Goal: Task Accomplishment & Management: Complete application form

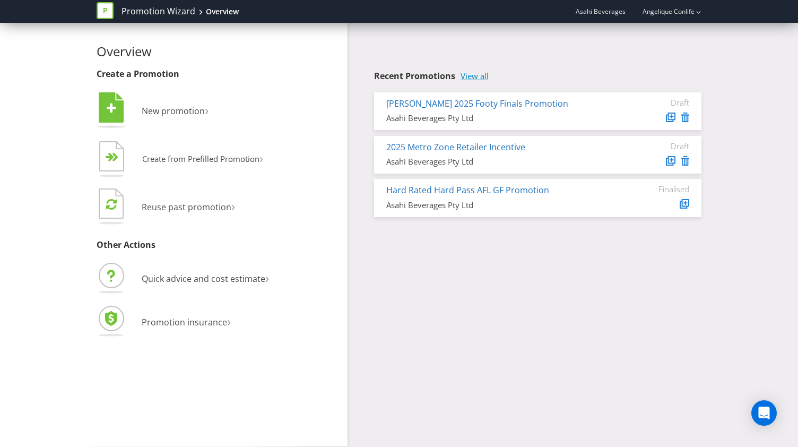
click at [479, 76] on link "View all" at bounding box center [475, 76] width 28 height 9
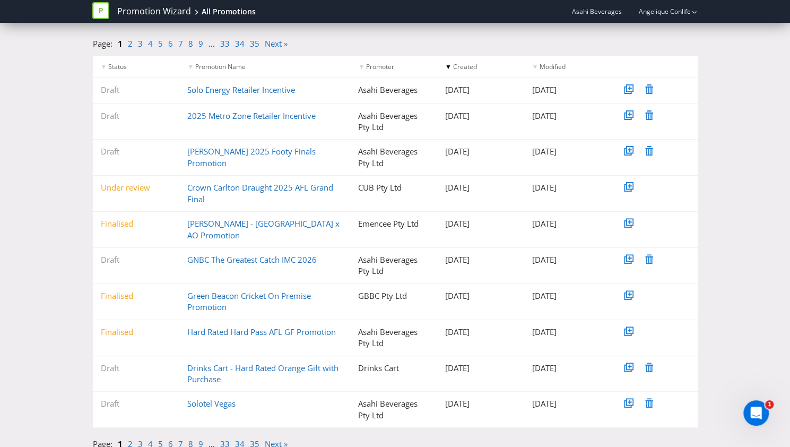
scroll to position [115, 0]
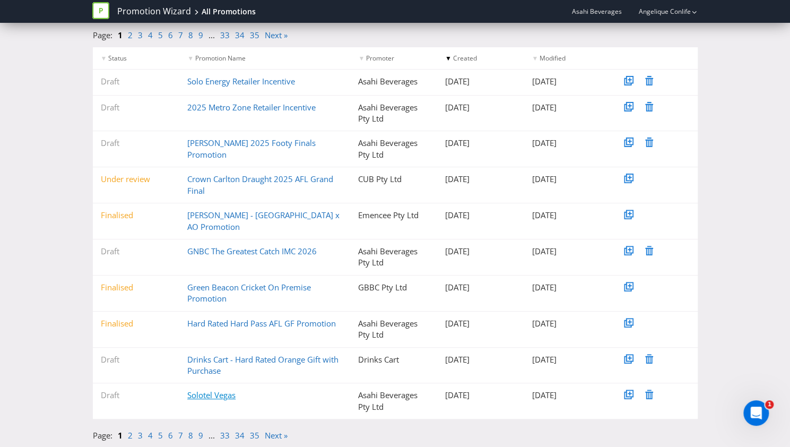
click at [222, 396] on link "Solotel Vegas" at bounding box center [211, 395] width 48 height 11
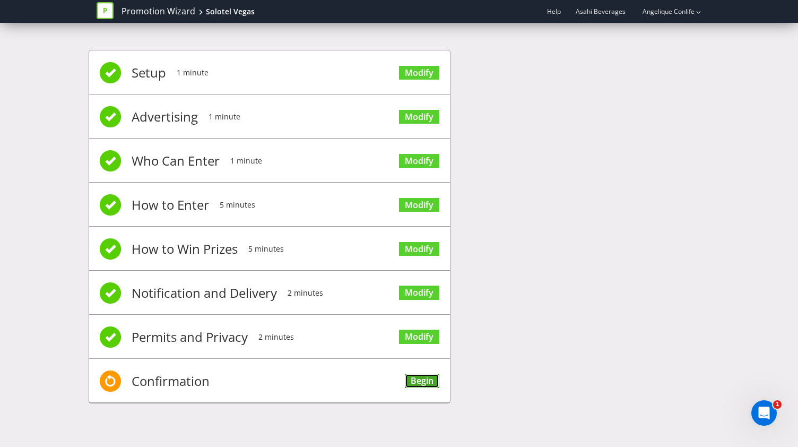
click at [426, 378] on link "Begin" at bounding box center [422, 381] width 34 height 14
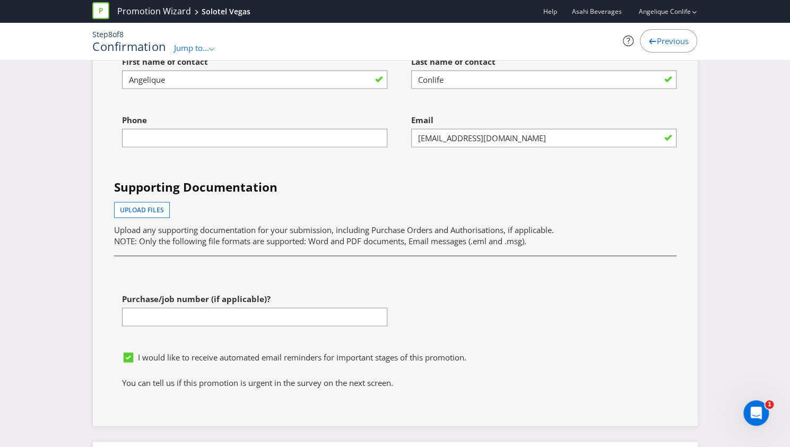
scroll to position [3396, 0]
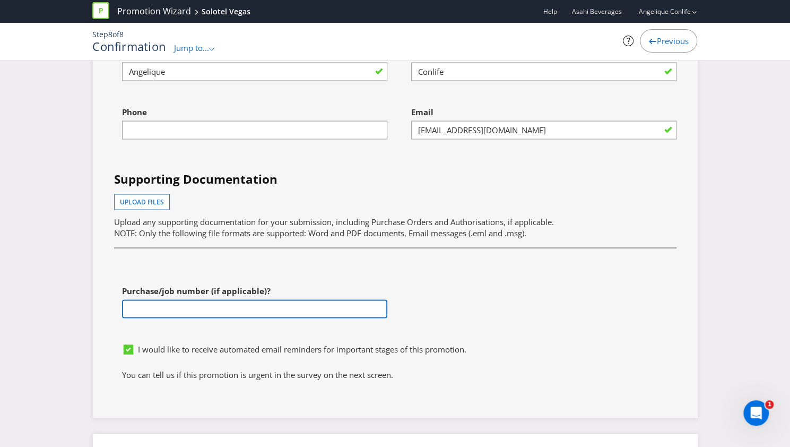
click at [319, 300] on input "text" at bounding box center [254, 308] width 265 height 19
click at [279, 299] on input "text" at bounding box center [254, 308] width 265 height 19
paste input "4501177559"
type input "4501177559"
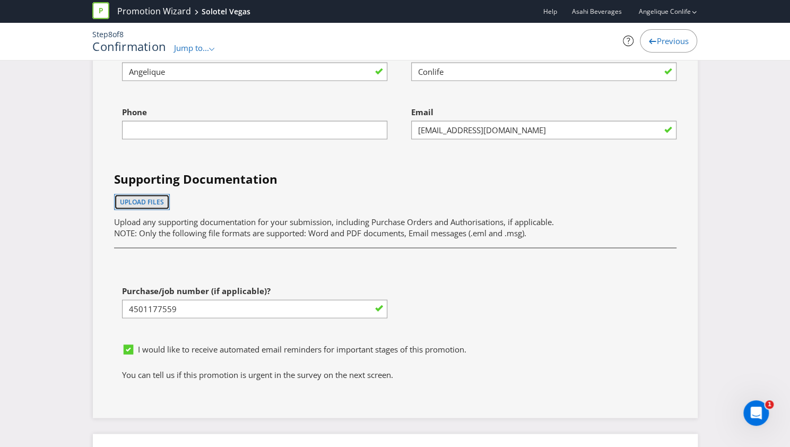
click at [149, 197] on span "Upload files" at bounding box center [142, 201] width 44 height 9
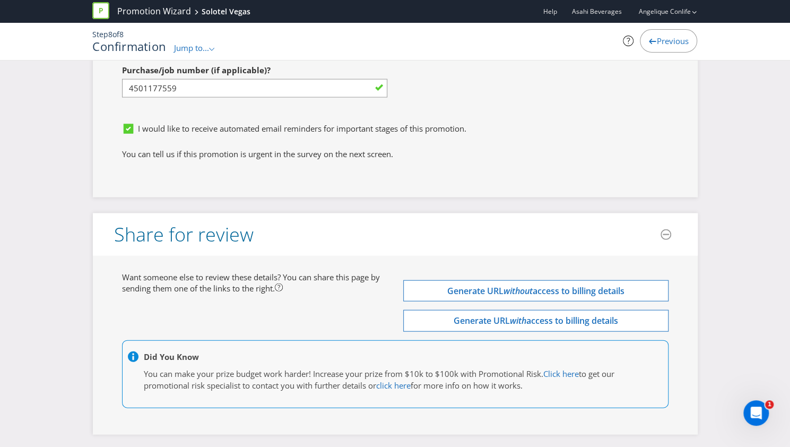
scroll to position [3671, 0]
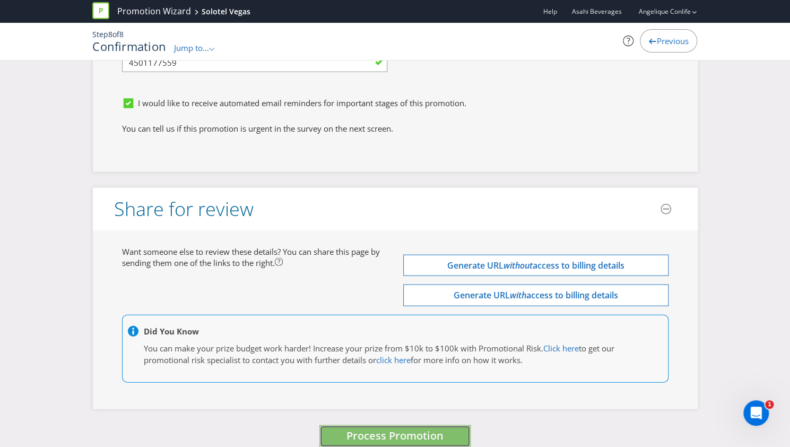
click at [397, 427] on button "Process Promotion" at bounding box center [394, 436] width 151 height 23
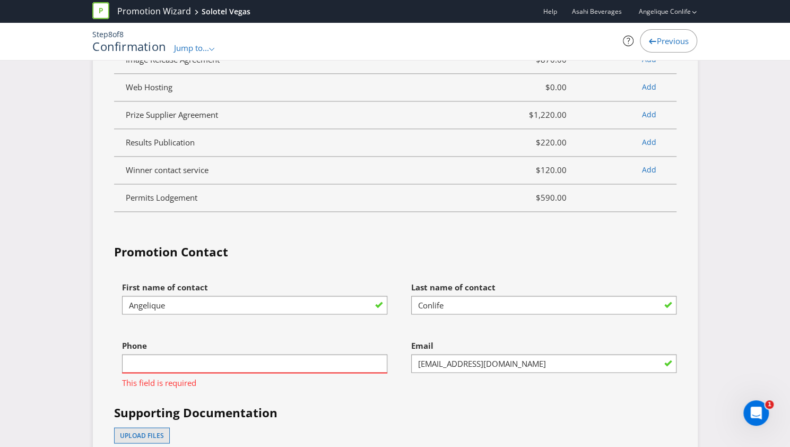
scroll to position [3428, 0]
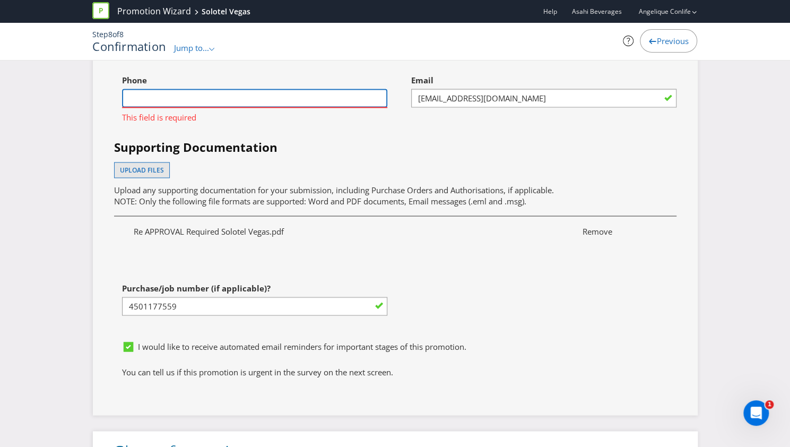
click at [308, 89] on input "text" at bounding box center [254, 98] width 265 height 19
type input "0439652604"
click at [393, 144] on div "Supporting Documentation Upload files Upload any supporting documentation for y…" at bounding box center [395, 176] width 578 height 74
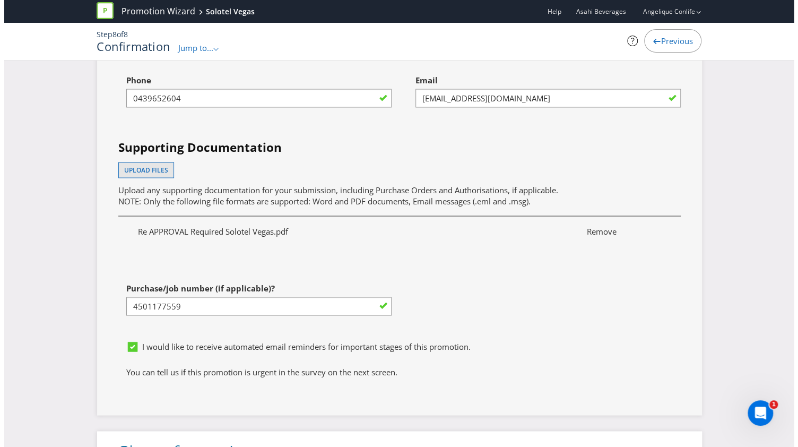
scroll to position [3671, 0]
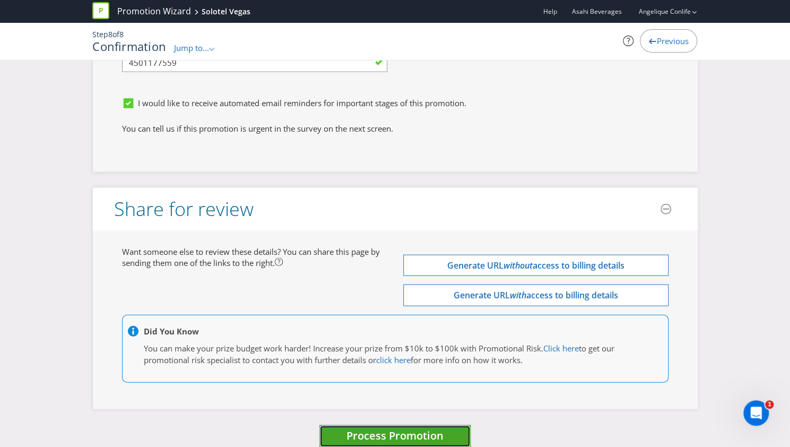
click at [370, 428] on span "Process Promotion" at bounding box center [395, 435] width 97 height 14
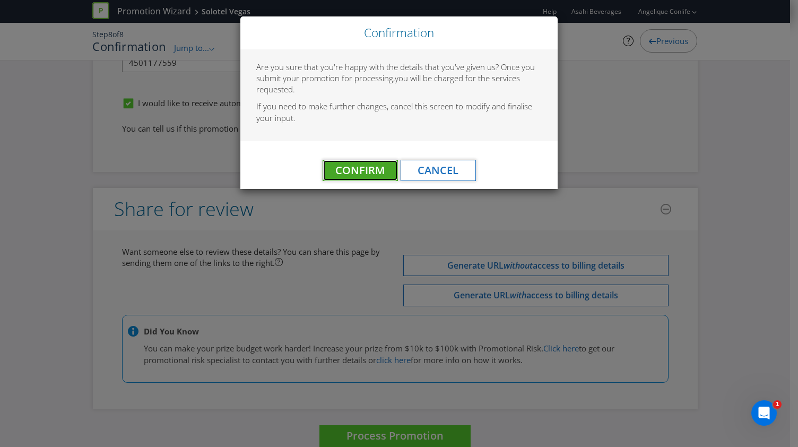
click at [356, 167] on span "Confirm" at bounding box center [359, 170] width 49 height 14
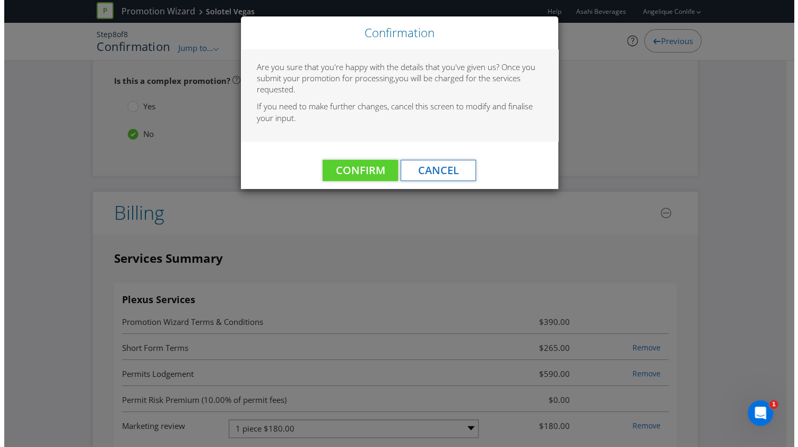
scroll to position [0, 0]
